Goal: Register for event/course

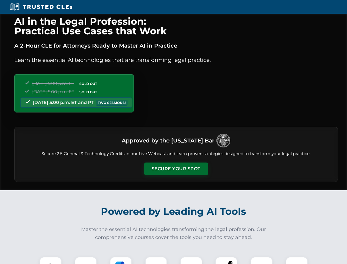
click at [176, 169] on button "Secure Your Spot" at bounding box center [176, 169] width 64 height 13
click at [51, 260] on img at bounding box center [51, 268] width 16 height 16
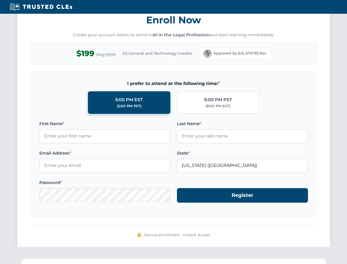
scroll to position [540, 0]
